Goal: Information Seeking & Learning: Check status

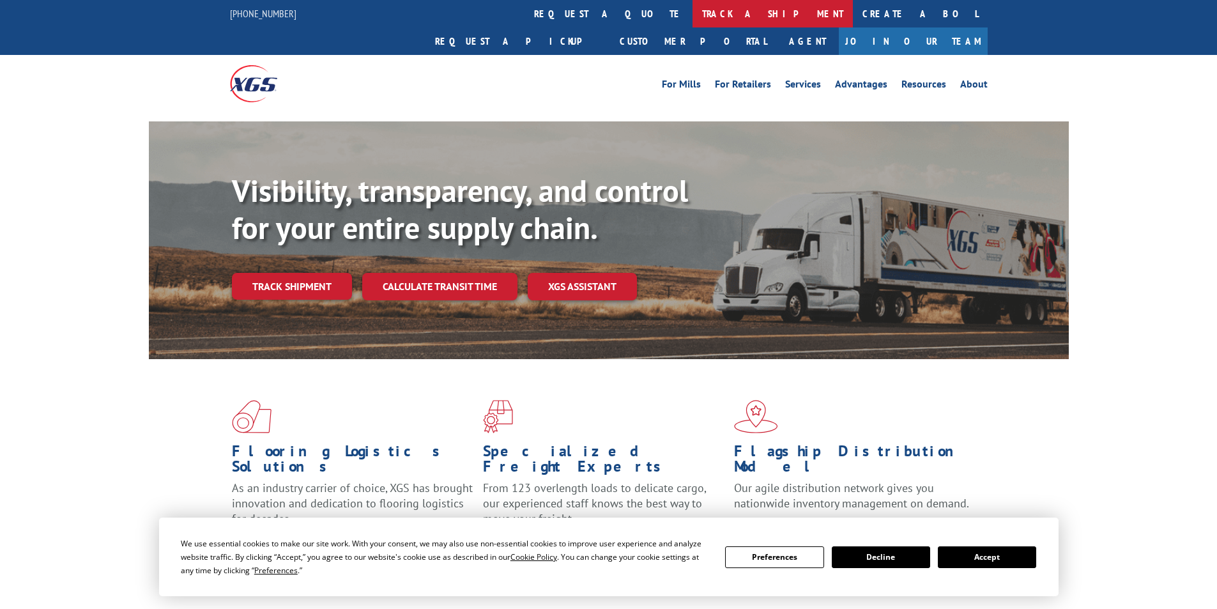
click at [692, 14] on link "track a shipment" at bounding box center [772, 13] width 160 height 27
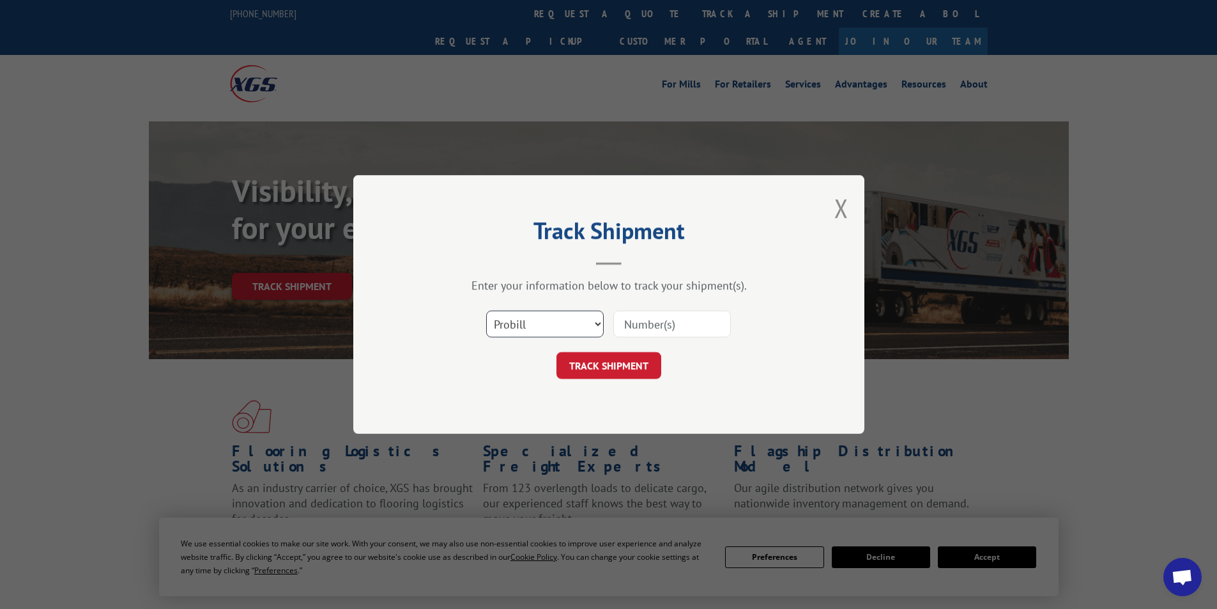
click at [595, 323] on select "Select category... Probill BOL PO" at bounding box center [545, 323] width 118 height 27
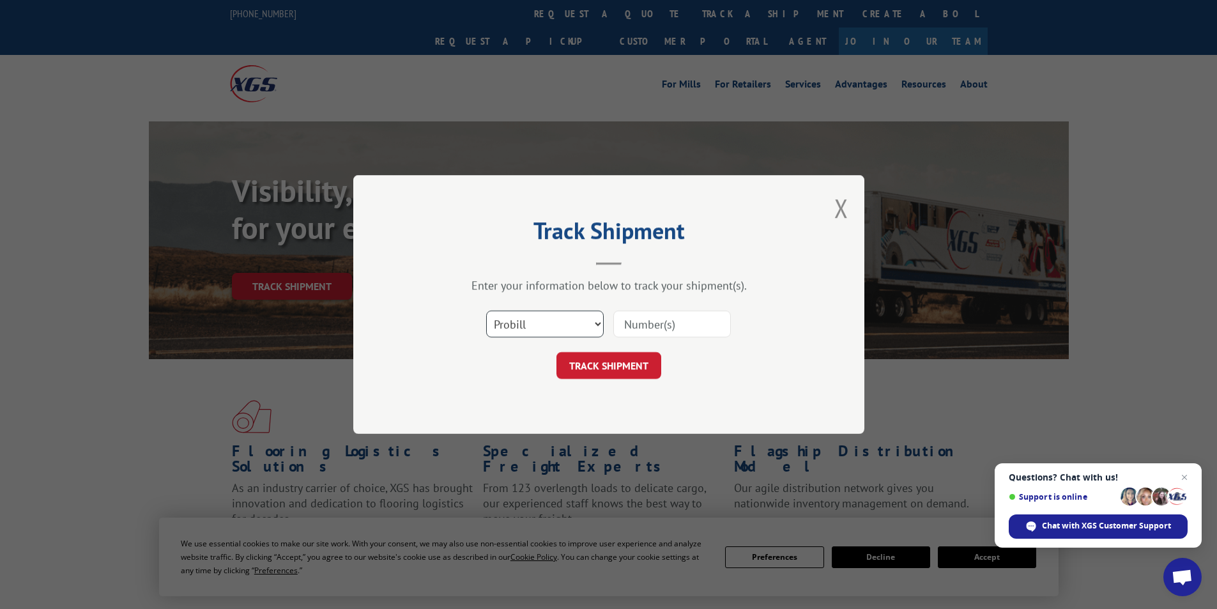
select select "po"
click at [486, 310] on select "Select category... Probill BOL PO" at bounding box center [545, 323] width 118 height 27
click at [667, 324] on input at bounding box center [672, 323] width 118 height 27
type input "09521597"
click at [622, 363] on button "TRACK SHIPMENT" at bounding box center [608, 365] width 105 height 27
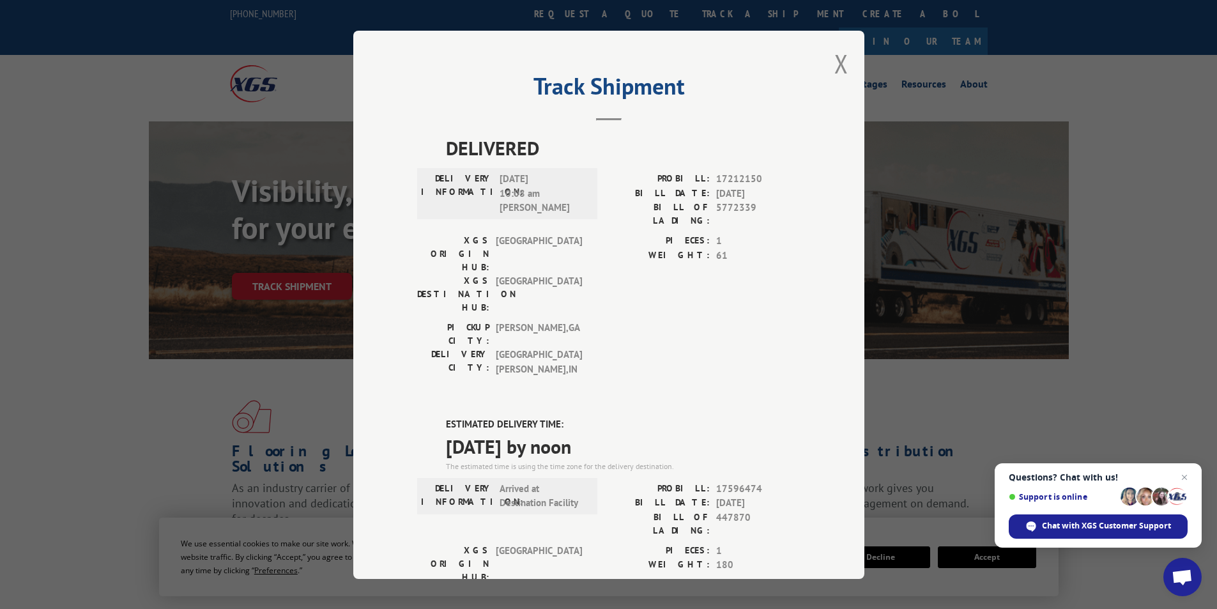
click at [854, 71] on div "Track Shipment DELIVERED DELIVERY INFORMATION: [DATE] 10:08 am [PERSON_NAME]: 1…" at bounding box center [608, 305] width 511 height 548
click at [828, 65] on div "Track Shipment DELIVERED DELIVERY INFORMATION: [DATE] 10:08 am [PERSON_NAME]: 1…" at bounding box center [608, 305] width 511 height 548
click at [838, 61] on button "Close modal" at bounding box center [841, 64] width 14 height 34
